Goal: Task Accomplishment & Management: Manage account settings

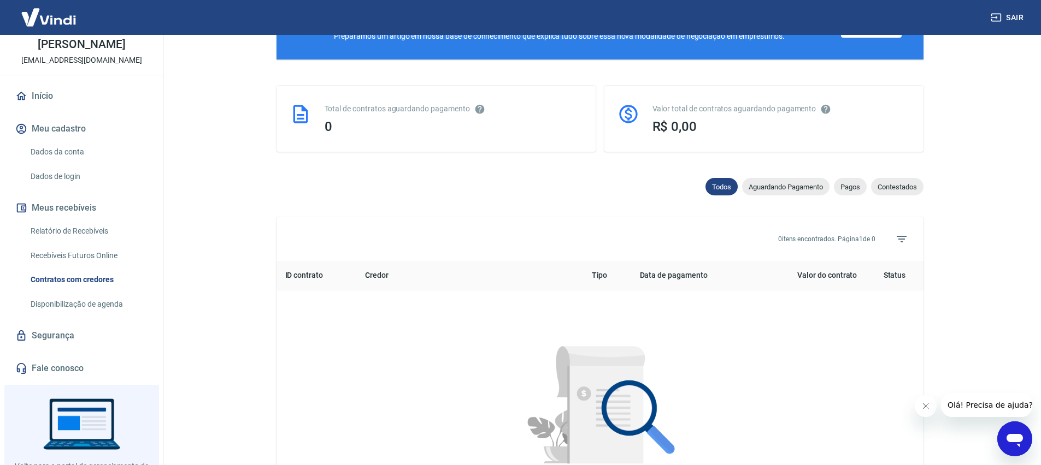
scroll to position [18, 0]
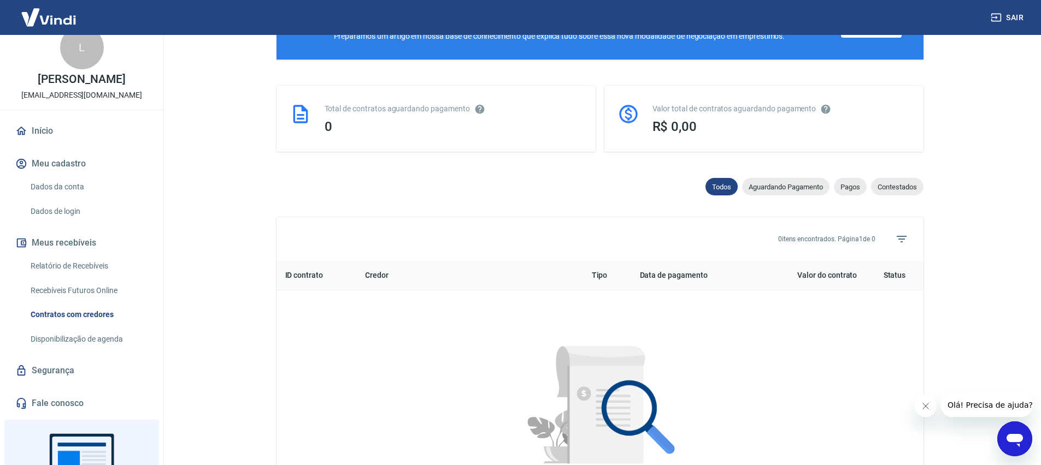
click at [1018, 167] on main "Contratos com credores Conforme Resolução 4.734 do Banco Central, é possível co…" at bounding box center [599, 28] width 882 height 430
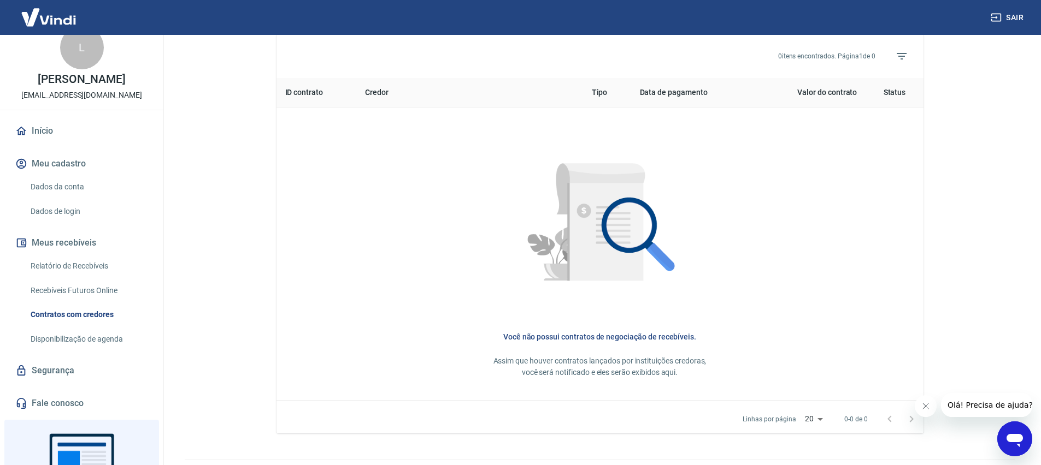
scroll to position [438, 0]
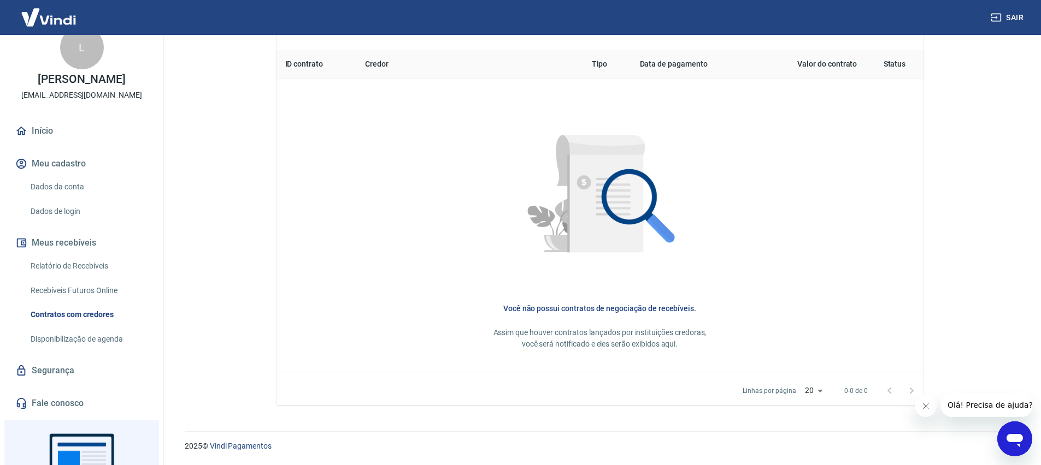
click at [921, 406] on icon "Fechar mensagem da empresa" at bounding box center [925, 406] width 9 height 9
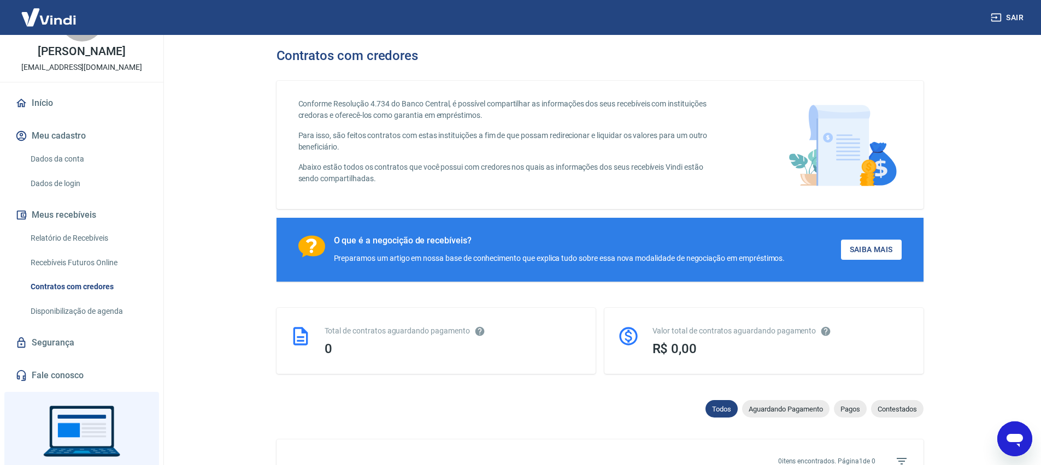
scroll to position [0, 0]
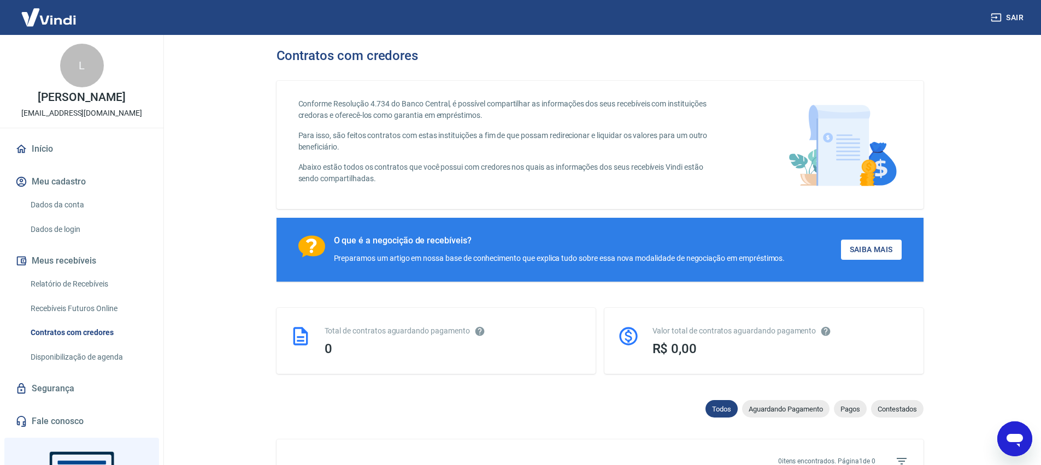
click at [46, 28] on img at bounding box center [48, 17] width 71 height 33
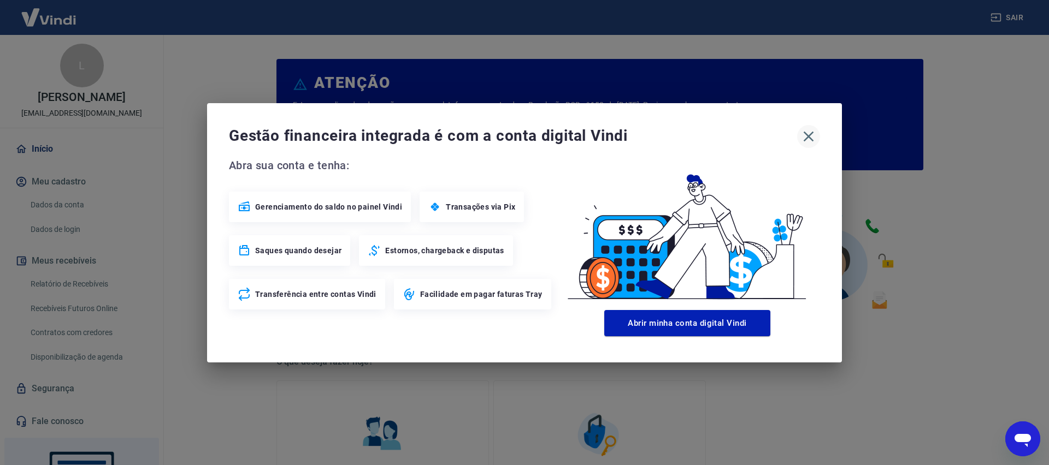
click at [811, 140] on icon "button" at bounding box center [808, 136] width 17 height 17
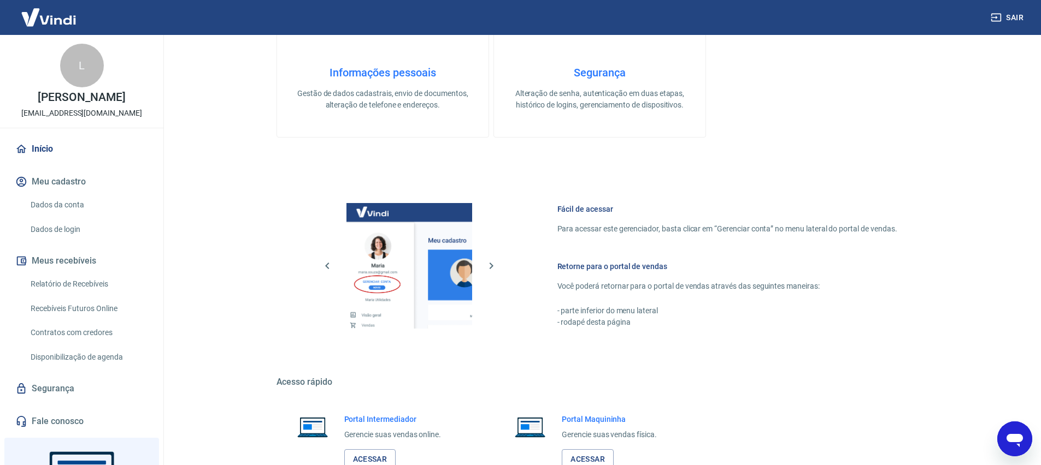
scroll to position [499, 0]
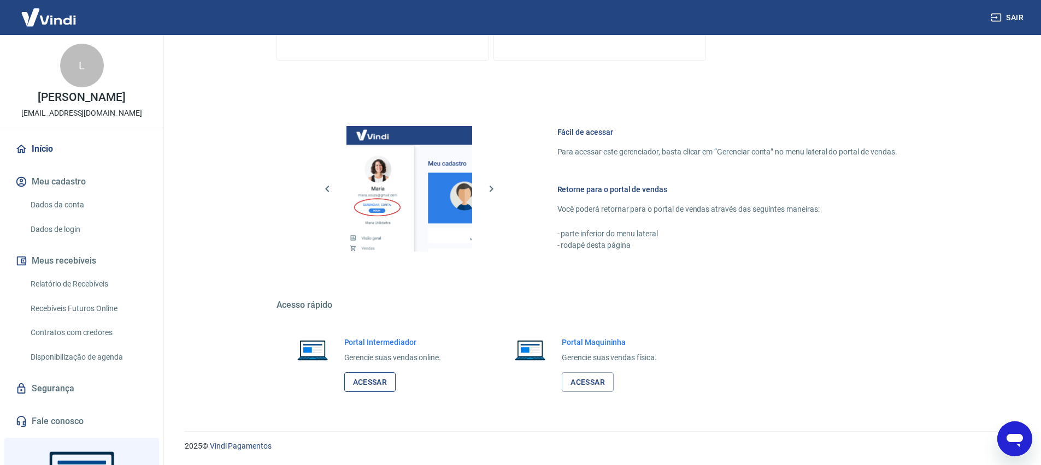
click at [375, 382] on link "Acessar" at bounding box center [370, 383] width 52 height 20
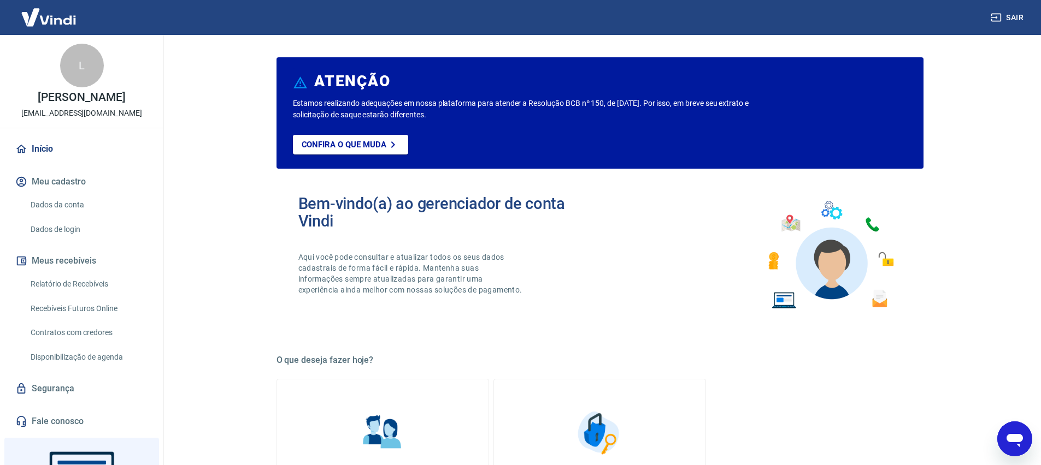
scroll to position [0, 0]
